Goal: Information Seeking & Learning: Learn about a topic

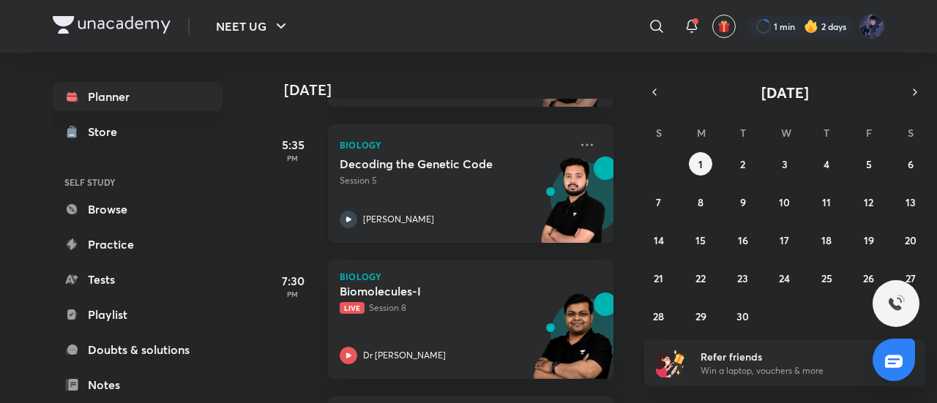
scroll to position [468, 0]
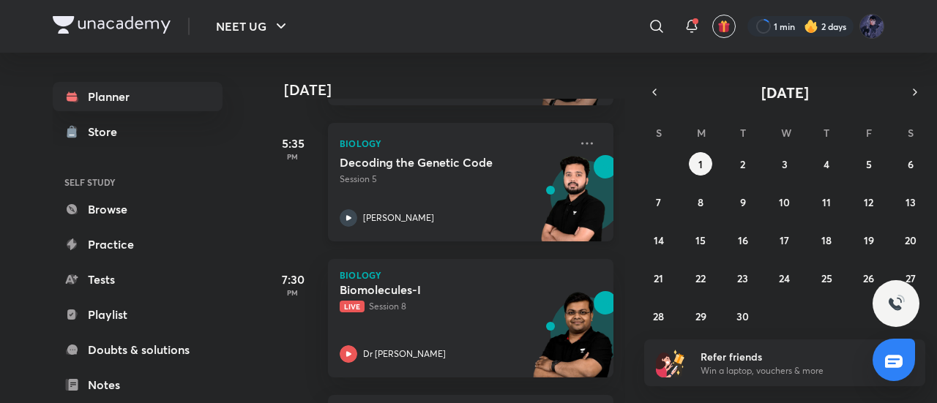
click at [383, 160] on h5 "Decoding the Genetic Code" at bounding box center [431, 162] width 182 height 15
